Goal: Task Accomplishment & Management: Manage account settings

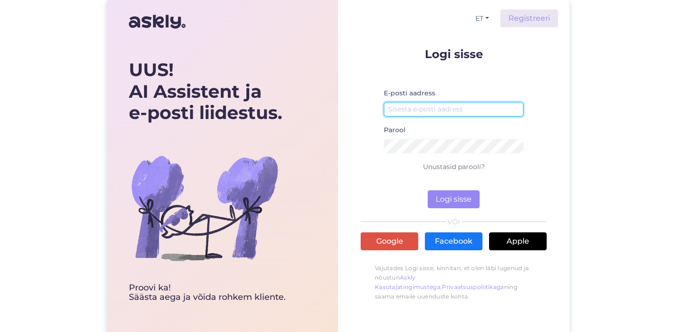
click at [432, 106] on input "email" at bounding box center [454, 109] width 140 height 15
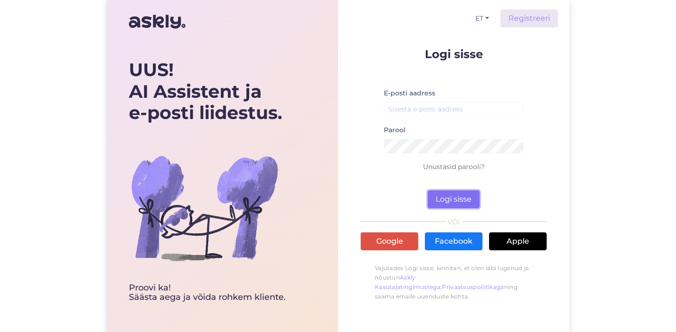
click at [462, 192] on button "Logi sisse" at bounding box center [454, 199] width 52 height 18
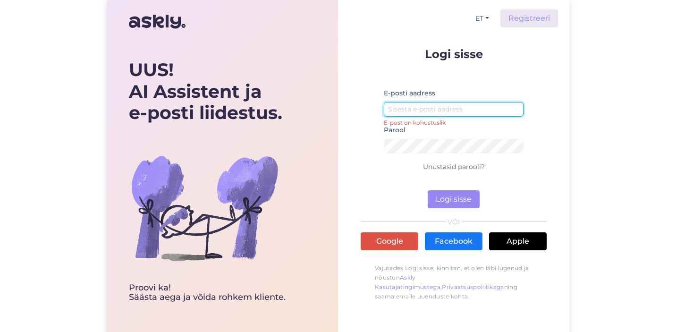
click at [404, 111] on input "email" at bounding box center [454, 109] width 140 height 15
click at [416, 112] on input "email" at bounding box center [454, 109] width 140 height 15
type input "[EMAIL_ADDRESS][DOMAIN_NAME]"
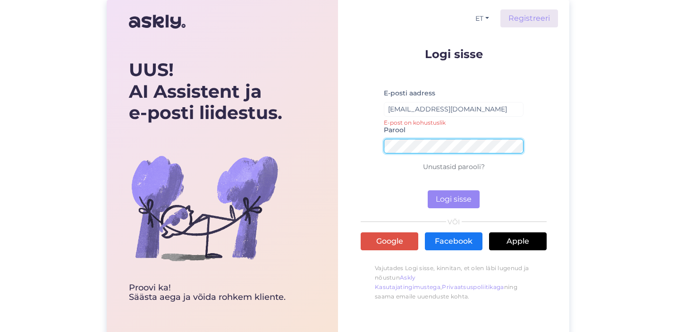
click at [428, 190] on button "Logi sisse" at bounding box center [454, 199] width 52 height 18
click at [443, 166] on link "Unustasid parooli?" at bounding box center [454, 166] width 62 height 8
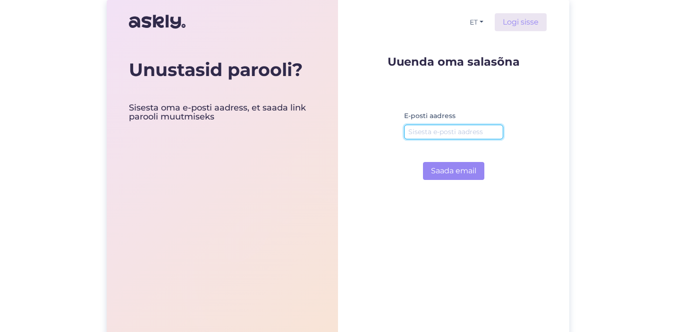
click at [438, 132] on input "email" at bounding box center [453, 132] width 99 height 15
type input "[EMAIL_ADDRESS][DOMAIN_NAME]"
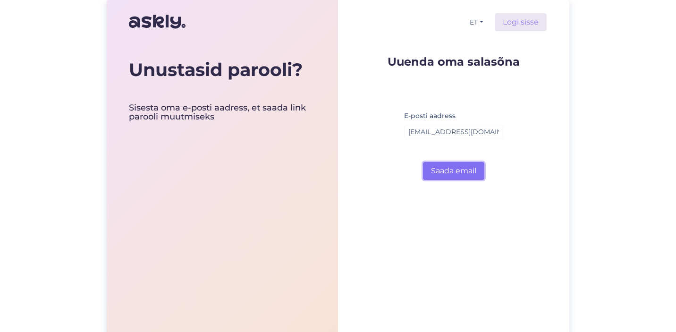
click at [474, 176] on button "Saada email" at bounding box center [453, 171] width 61 height 18
click at [460, 168] on button "Saada email" at bounding box center [453, 171] width 61 height 18
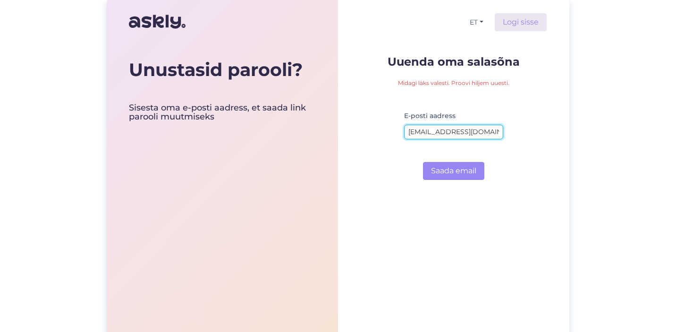
click at [450, 135] on input "[EMAIL_ADDRESS][DOMAIN_NAME]" at bounding box center [453, 132] width 99 height 15
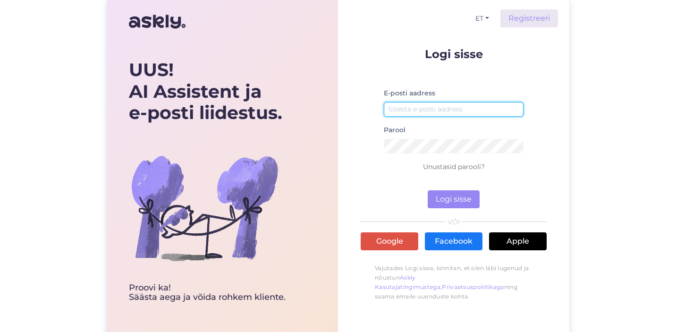
click at [402, 112] on input "email" at bounding box center [454, 109] width 140 height 15
type input "[EMAIL_ADDRESS][DOMAIN_NAME]"
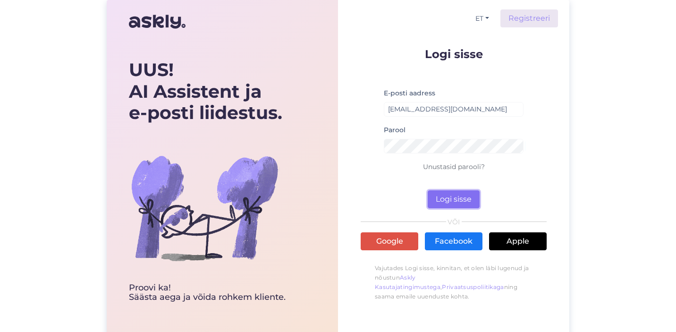
click at [461, 205] on button "Logi sisse" at bounding box center [454, 199] width 52 height 18
